Goal: Task Accomplishment & Management: Use online tool/utility

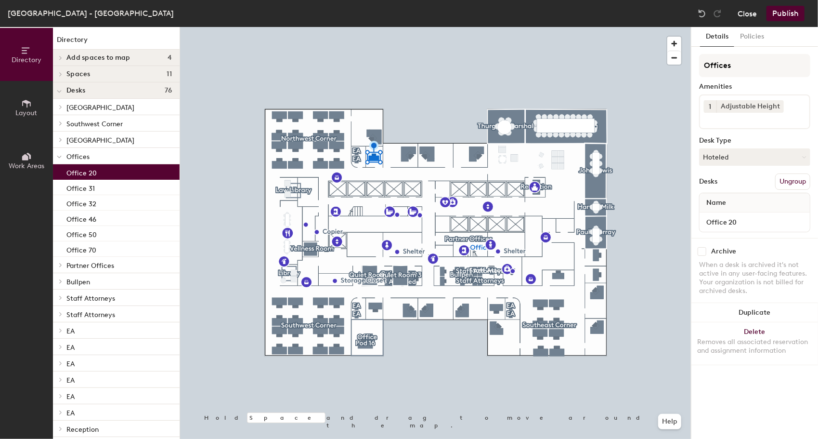
click at [748, 12] on button "Close" at bounding box center [747, 13] width 19 height 15
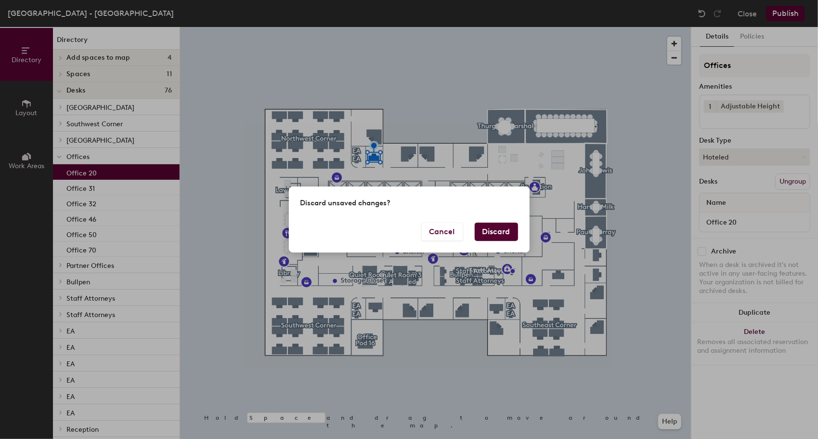
click at [511, 230] on button "Discard" at bounding box center [496, 231] width 43 height 18
